Goal: Transaction & Acquisition: Subscribe to service/newsletter

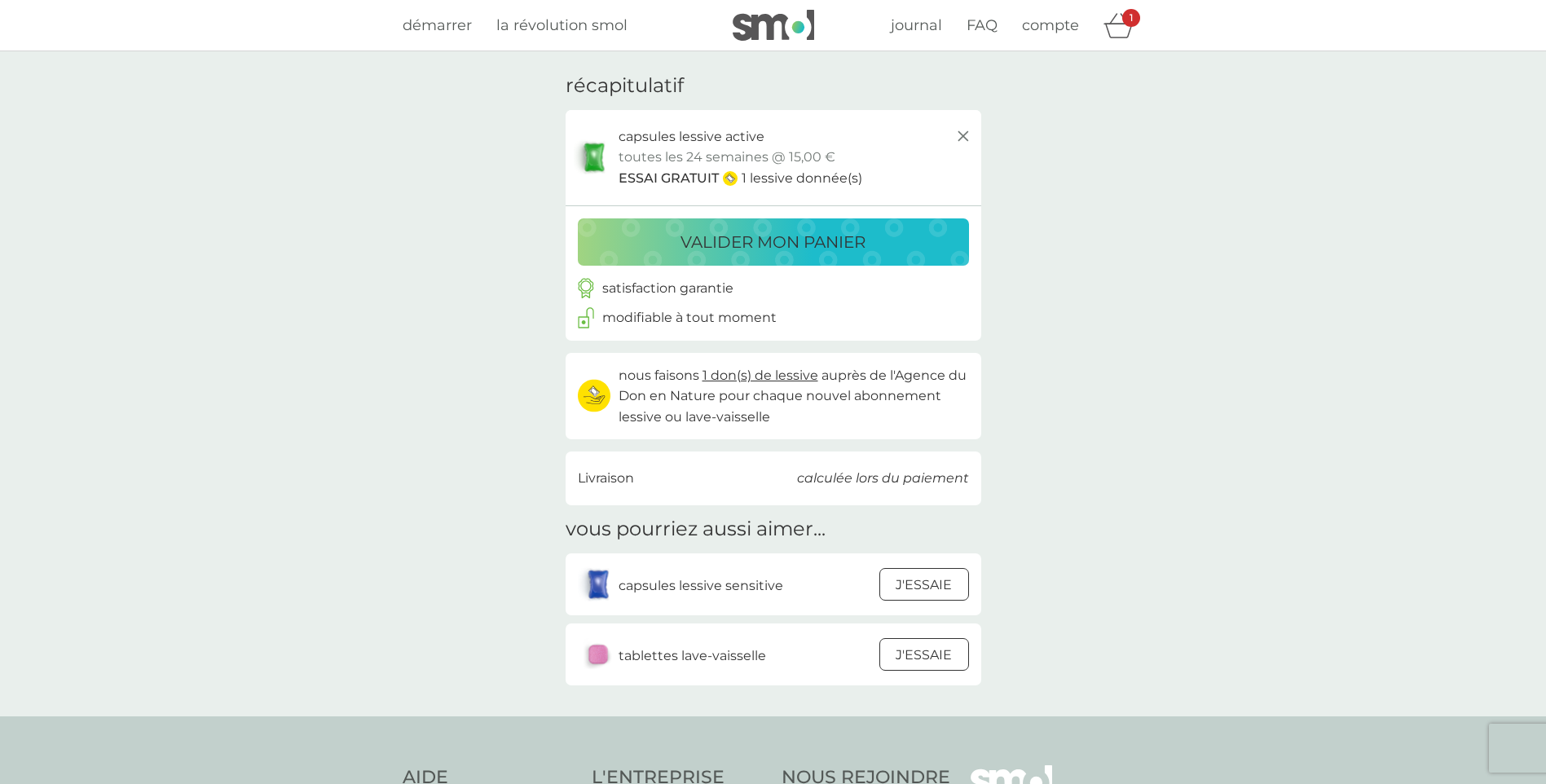
click at [764, 177] on p "1 lessive donnée(s)" at bounding box center [802, 178] width 121 height 21
drag, startPoint x: 749, startPoint y: 179, endPoint x: 860, endPoint y: 178, distance: 111.0
click at [860, 178] on div "ESSAI GRATUIT 1 lessive donnée(s)" at bounding box center [796, 178] width 355 height 21
drag, startPoint x: 860, startPoint y: 178, endPoint x: 878, endPoint y: 184, distance: 19.0
click at [878, 184] on div "ESSAI GRATUIT 1 lessive donnée(s)" at bounding box center [796, 178] width 355 height 21
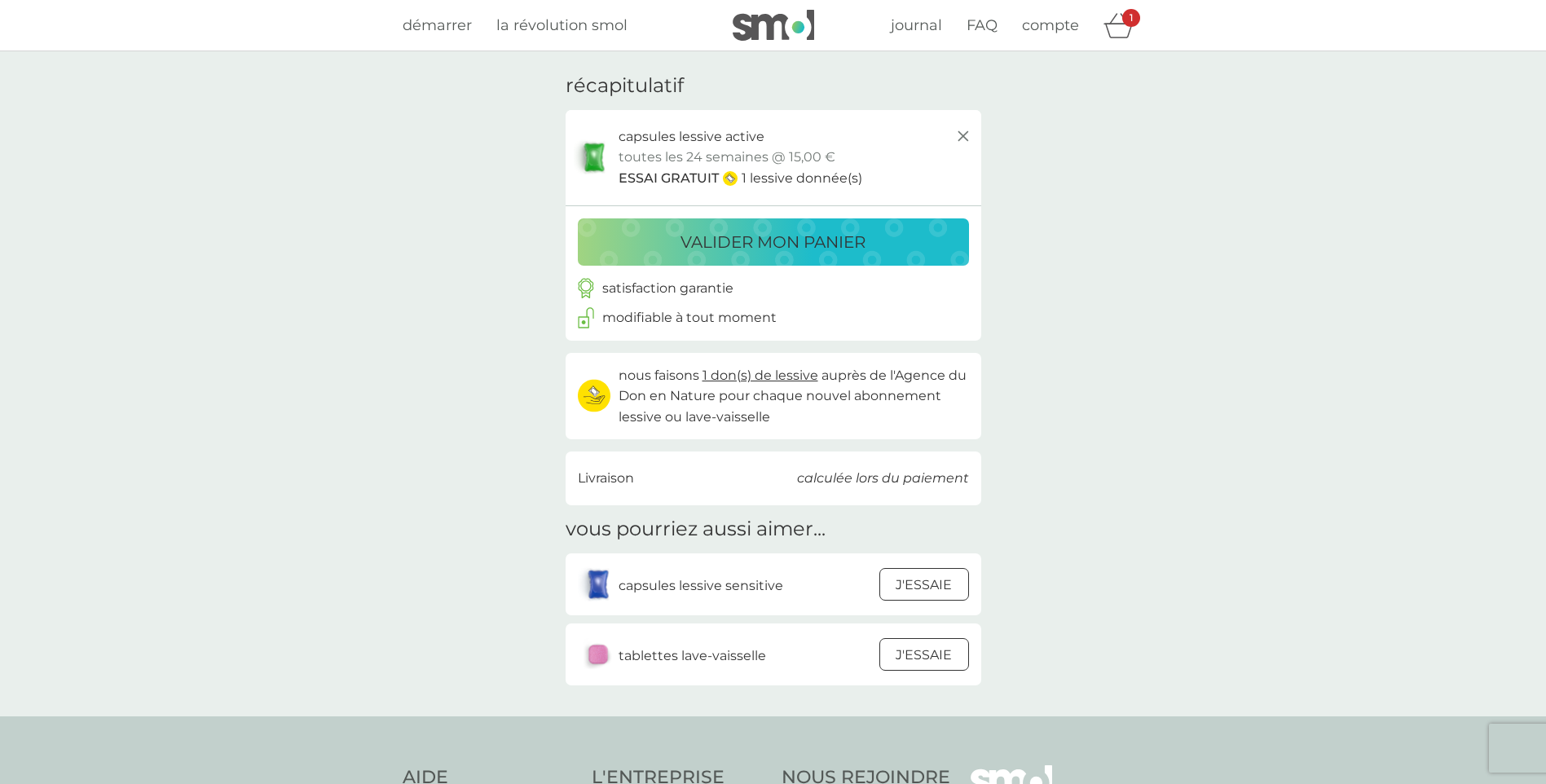
click at [919, 592] on div at bounding box center [923, 592] width 15 height 15
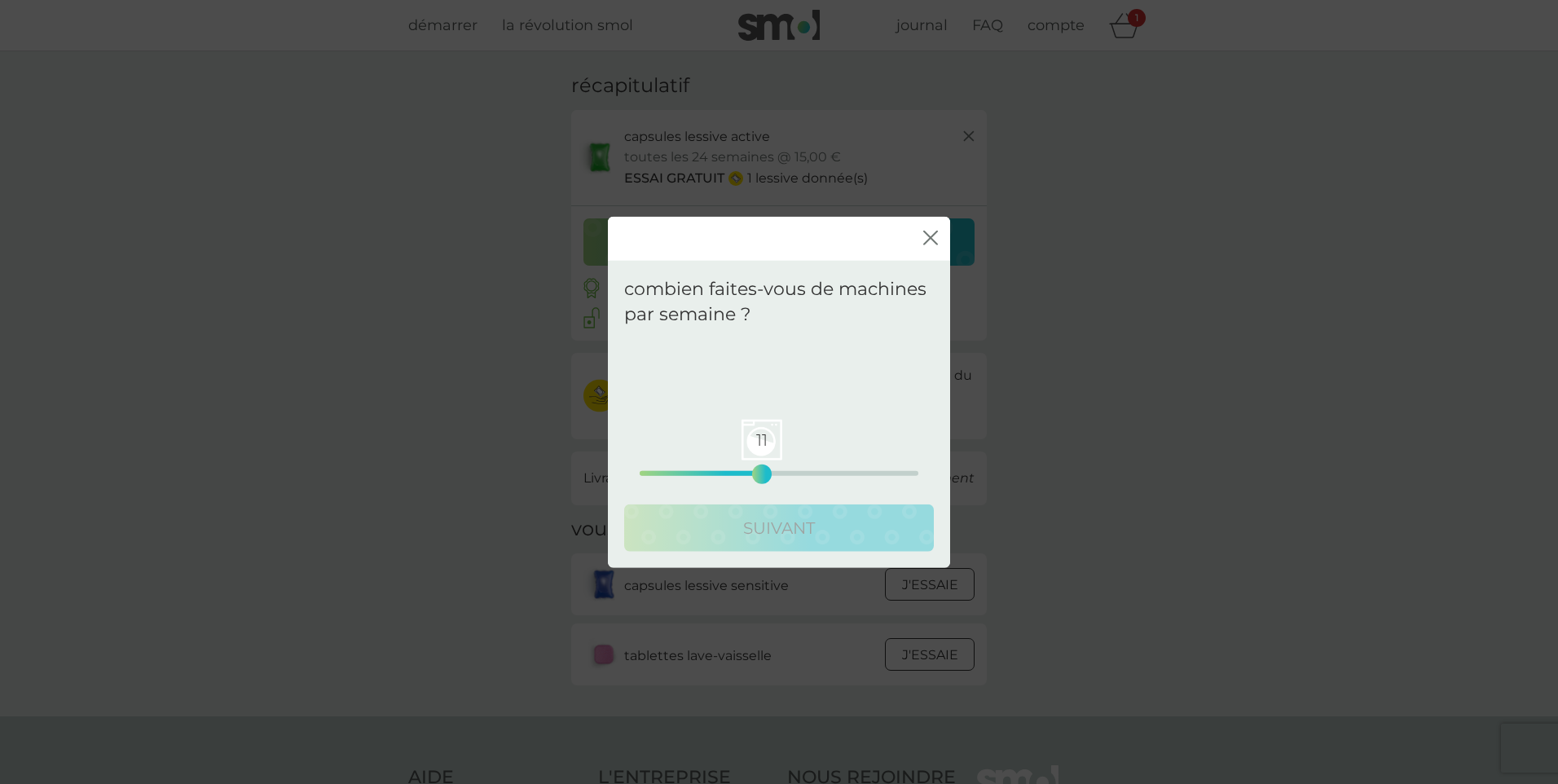
drag, startPoint x: 640, startPoint y: 475, endPoint x: 761, endPoint y: 477, distance: 121.0
click at [761, 476] on div "11" at bounding box center [761, 473] width 6 height 6
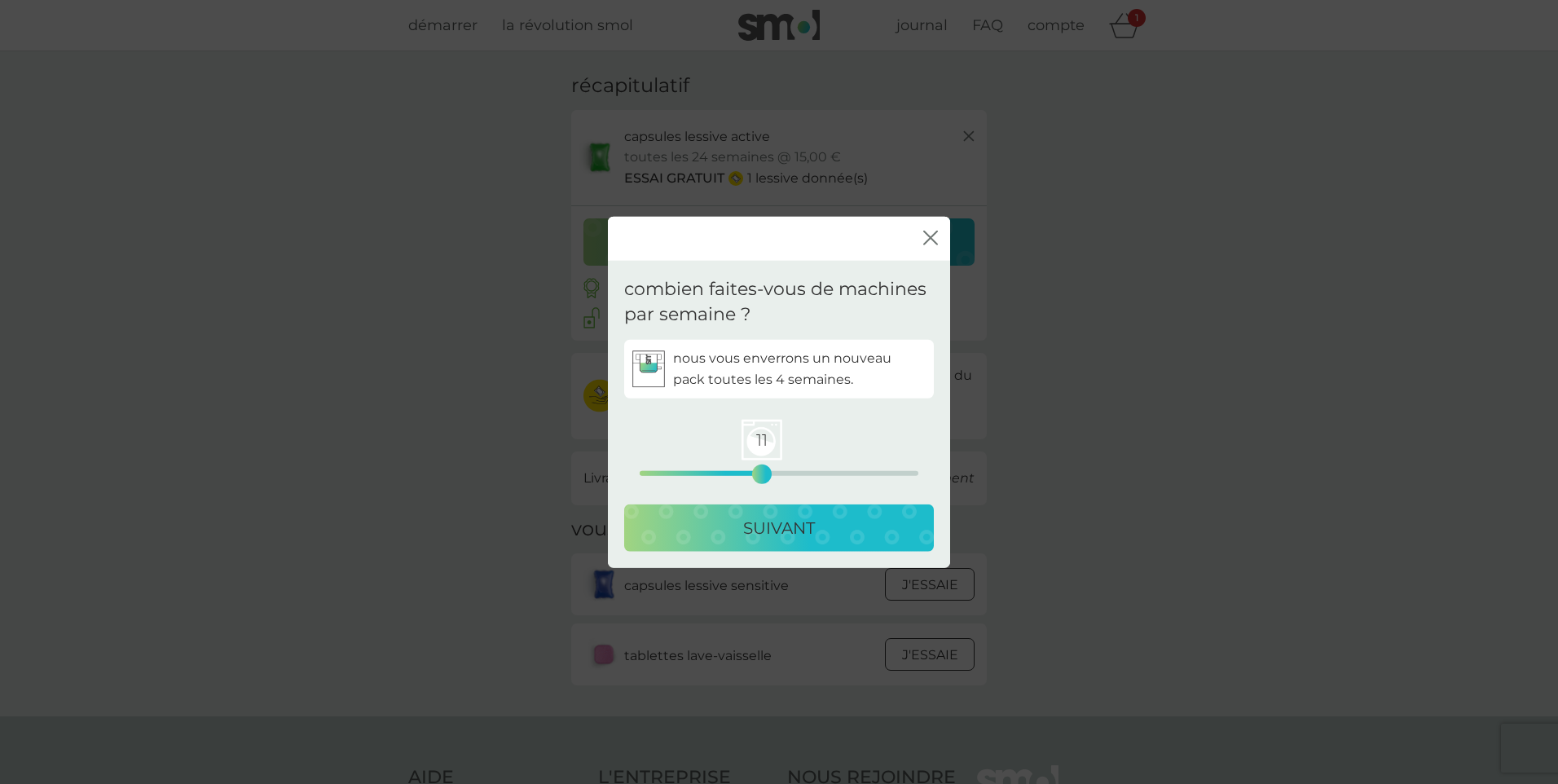
click at [767, 531] on p "SUIVANT" at bounding box center [779, 527] width 72 height 26
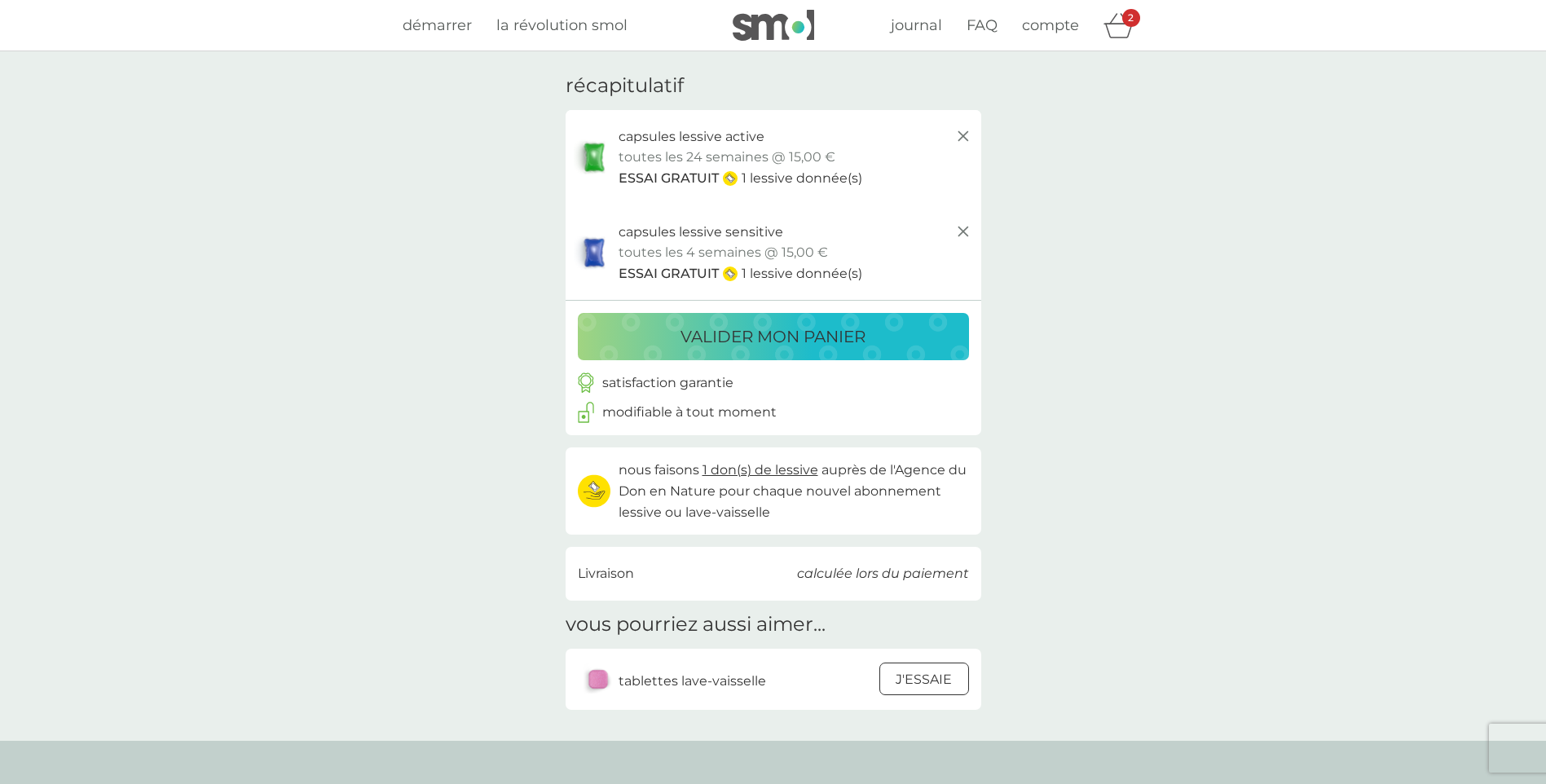
click at [802, 284] on p "1 lessive donnée(s)" at bounding box center [802, 274] width 121 height 21
click at [781, 25] on img at bounding box center [773, 25] width 82 height 31
